Goal: Obtain resource: Obtain resource

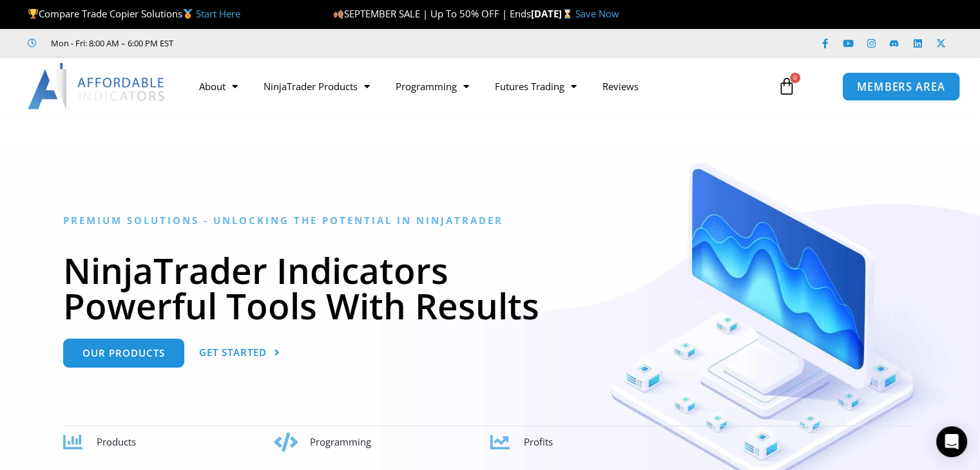
click at [902, 88] on span "MEMBERS AREA" at bounding box center [901, 86] width 88 height 11
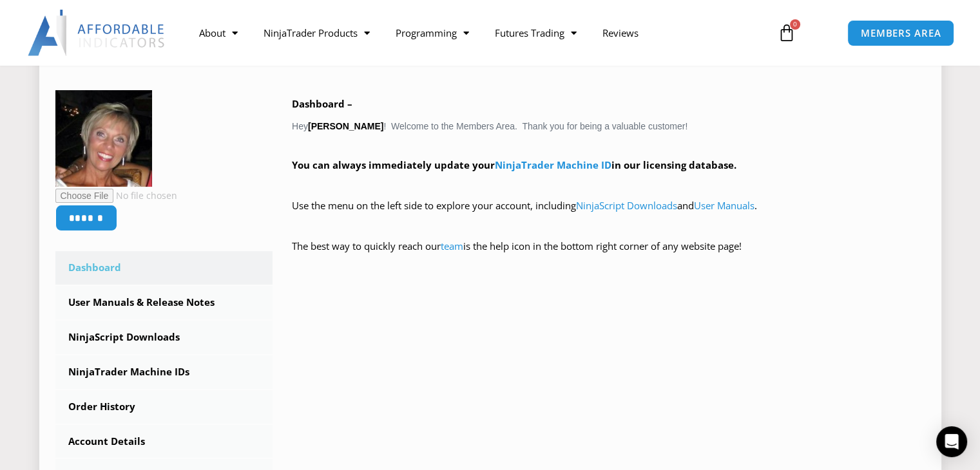
scroll to position [193, 0]
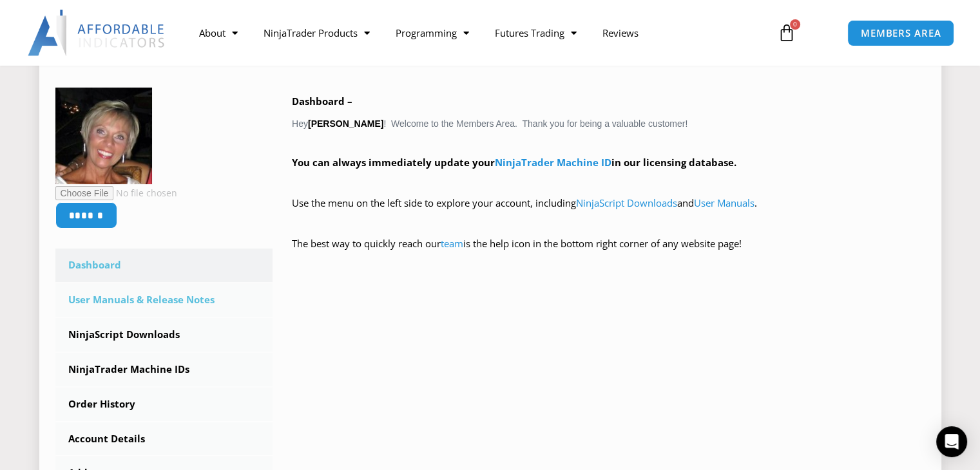
click at [129, 298] on link "User Manuals & Release Notes" at bounding box center [164, 301] width 218 height 34
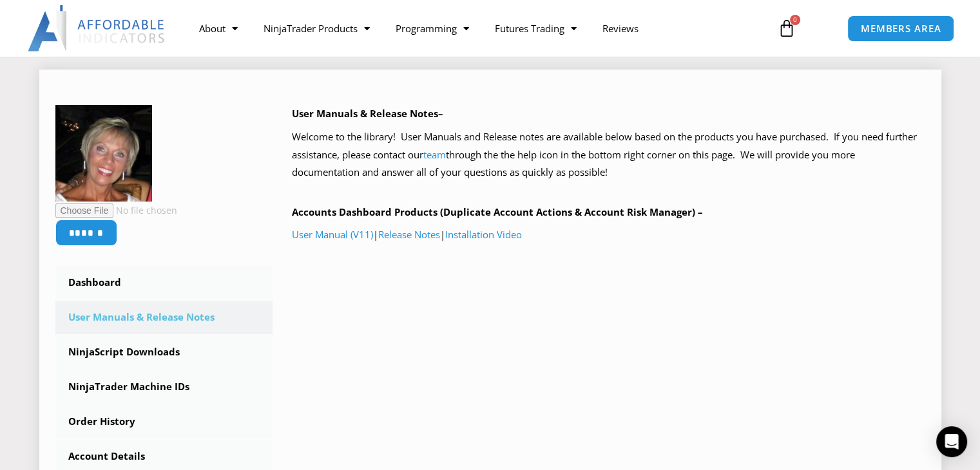
scroll to position [193, 0]
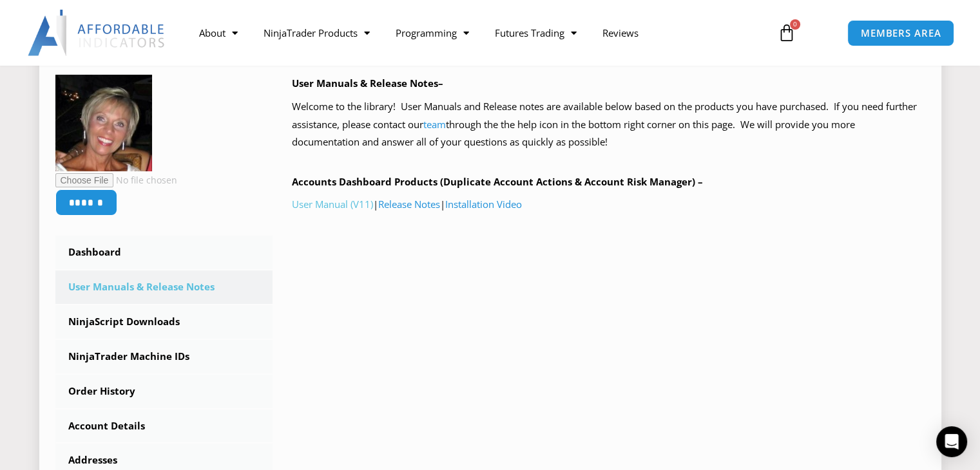
click at [331, 200] on link "User Manual (V11)" at bounding box center [332, 204] width 81 height 13
